Goal: Navigation & Orientation: Find specific page/section

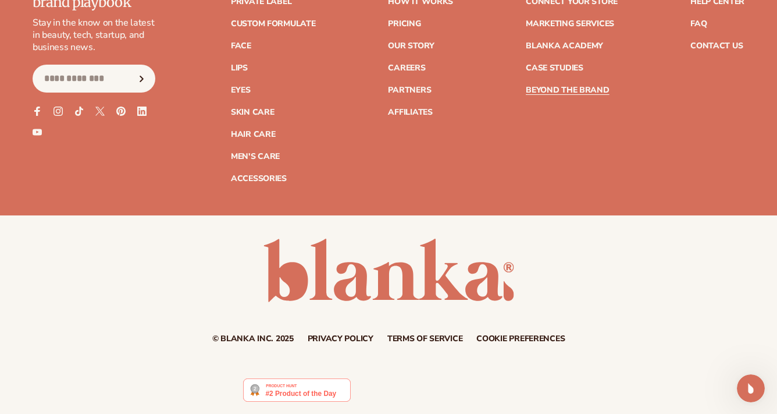
scroll to position [56, 0]
click at [749, 385] on icon "Open Intercom Messenger" at bounding box center [749, 386] width 19 height 19
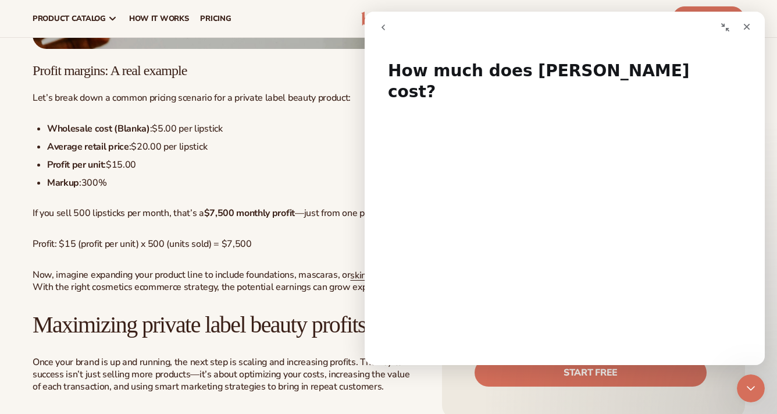
scroll to position [2637, 0]
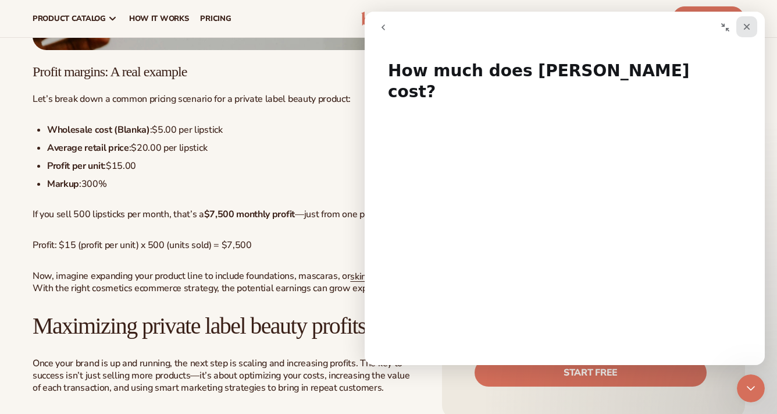
click at [749, 23] on icon "Close" at bounding box center [746, 26] width 9 height 9
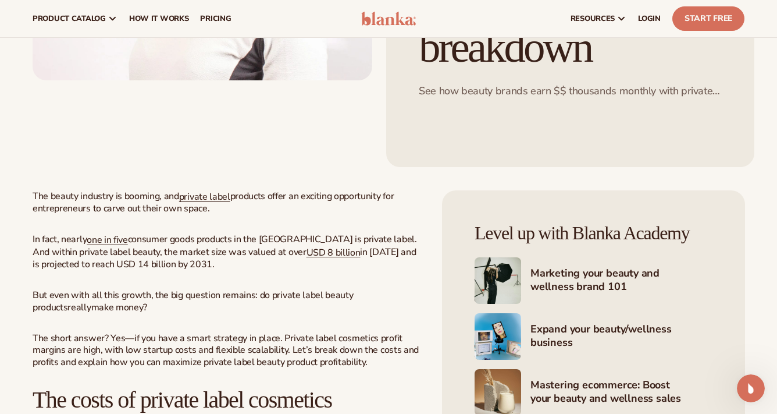
scroll to position [364, 0]
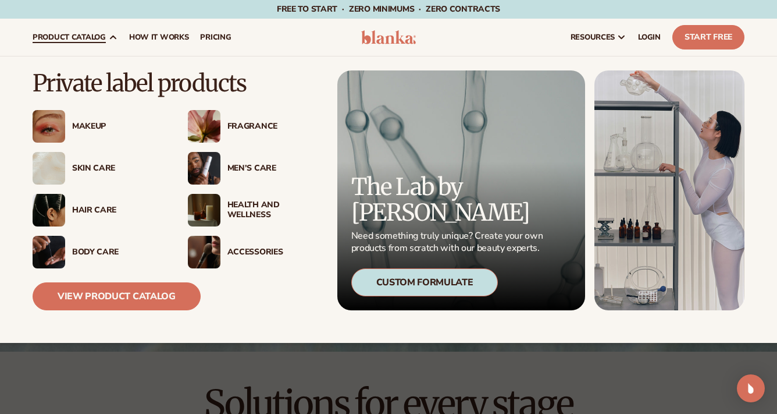
click at [87, 170] on div "Skin Care" at bounding box center [118, 168] width 93 height 10
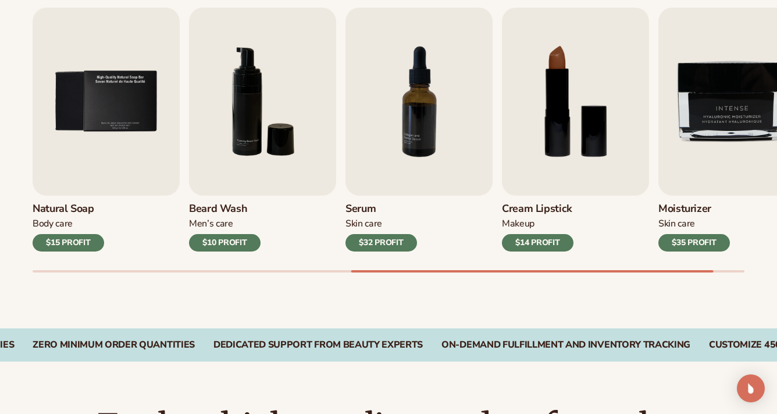
scroll to position [419, 0]
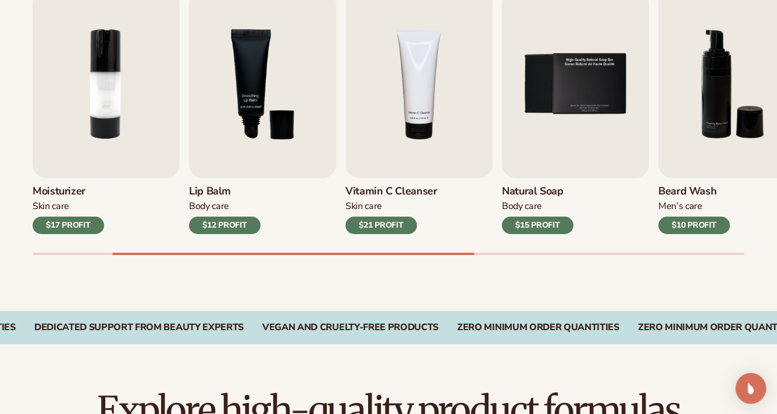
click at [750, 392] on img "Open Intercom Messenger" at bounding box center [751, 388] width 15 height 15
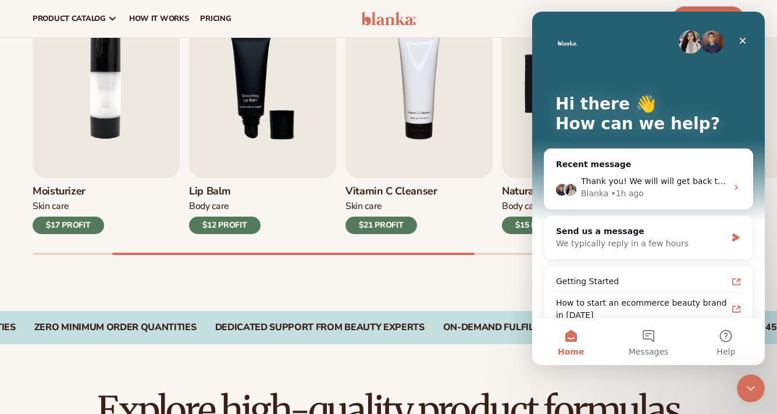
scroll to position [0, 0]
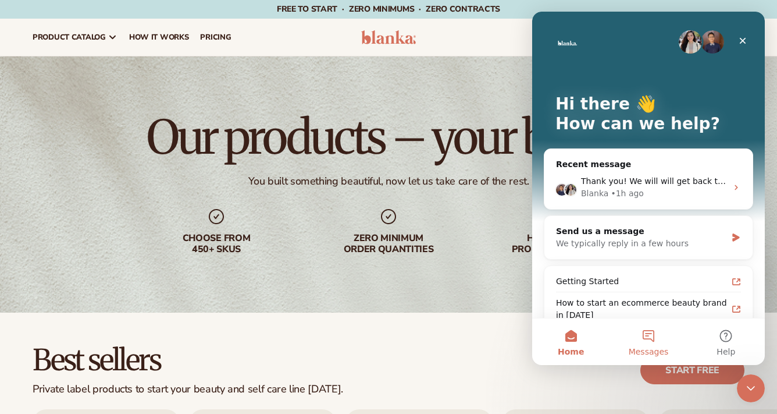
click at [651, 332] on button "Messages" at bounding box center [648, 341] width 77 height 47
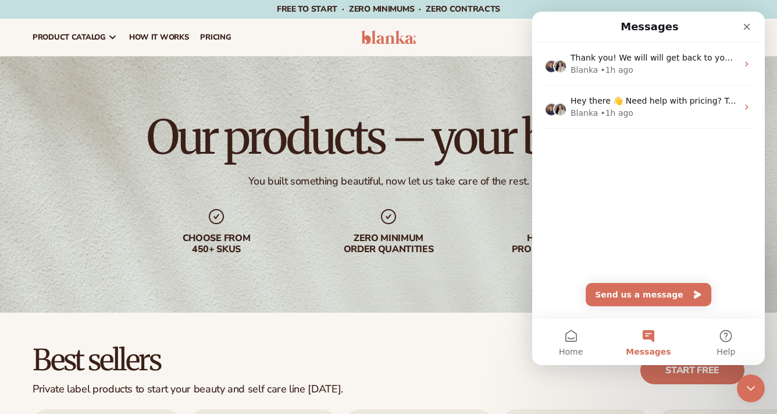
click at [511, 37] on div "resources connect your store" at bounding box center [589, 37] width 323 height 37
click at [741, 32] on div "Close" at bounding box center [747, 26] width 21 height 21
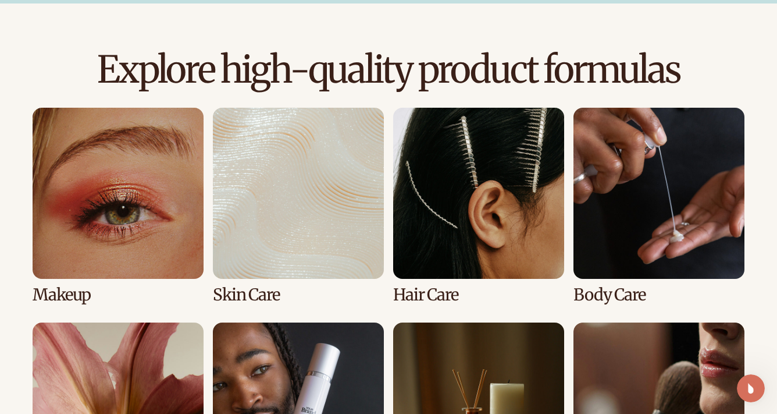
scroll to position [760, 0]
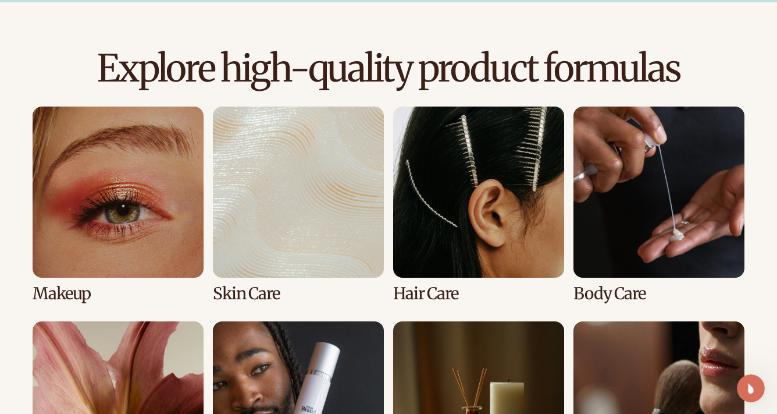
click at [598, 253] on link "4 / 8" at bounding box center [659, 204] width 171 height 196
click at [595, 285] on link "4 / 8" at bounding box center [659, 204] width 171 height 196
